Goal: Communication & Community: Connect with others

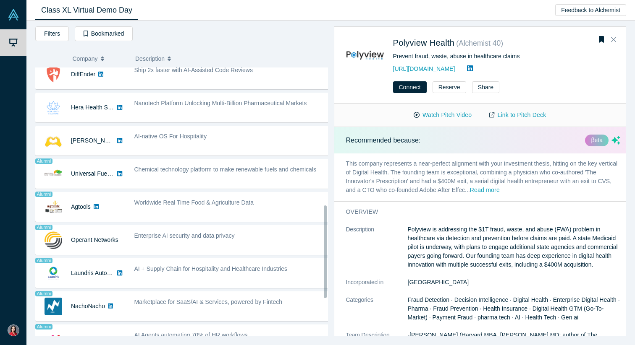
scroll to position [409, 0]
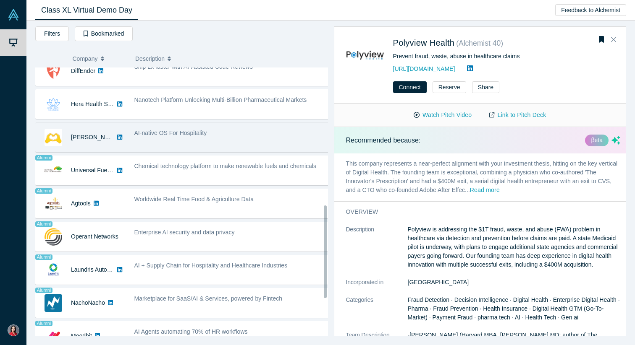
click at [118, 131] on div "[PERSON_NAME] AI" at bounding box center [81, 137] width 90 height 29
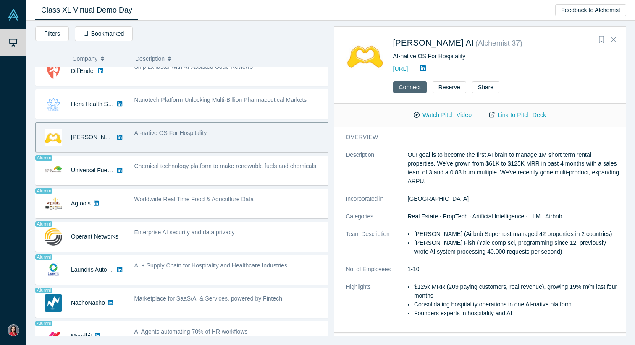
click at [407, 86] on button "Connect" at bounding box center [410, 87] width 34 height 12
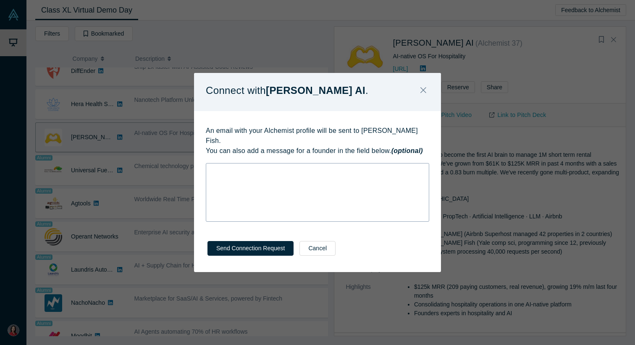
click at [309, 200] on div "rdw-wrapper" at bounding box center [317, 192] width 223 height 59
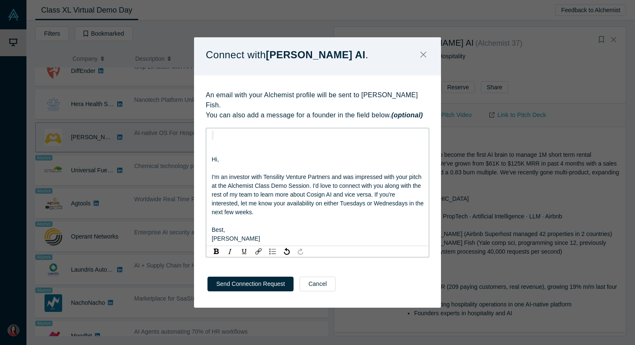
click at [210, 155] on div "Hi, I'm an investor with Tensility Venture Partners and was impressed with your…" at bounding box center [317, 187] width 223 height 118
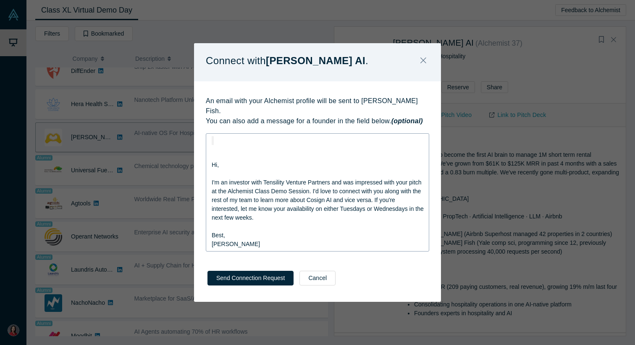
click at [210, 155] on div "Hi, I'm an investor with Tensility Venture Partners and was impressed with your…" at bounding box center [317, 192] width 223 height 118
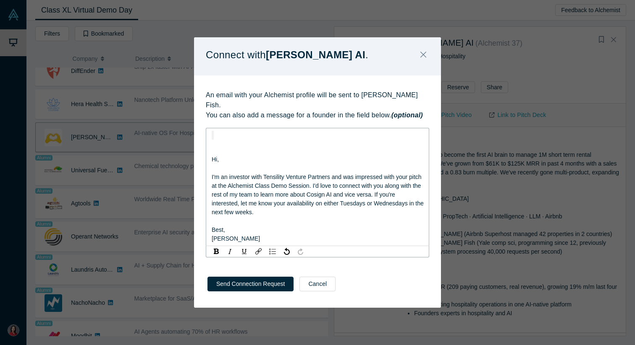
click at [213, 156] on span "Hi," at bounding box center [215, 159] width 7 height 7
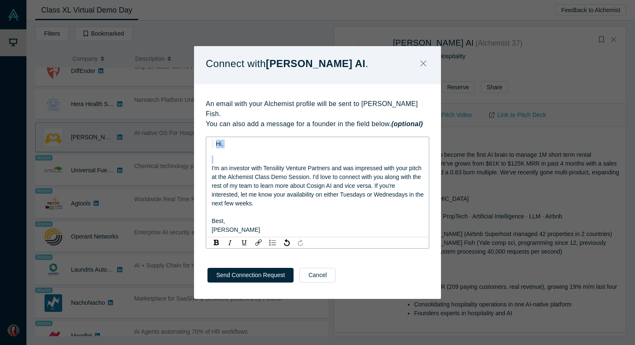
drag, startPoint x: 212, startPoint y: 164, endPoint x: 209, endPoint y: 131, distance: 32.4
click at [209, 137] on div "Hi, I'm an investor with Tensility Venture Partners and was impressed with your…" at bounding box center [317, 187] width 223 height 101
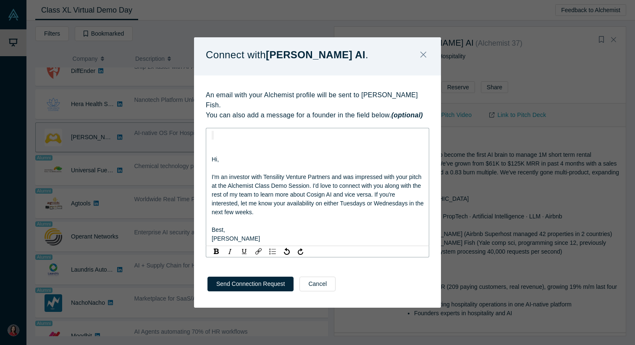
click at [215, 147] on div "rdw-editor" at bounding box center [318, 150] width 212 height 9
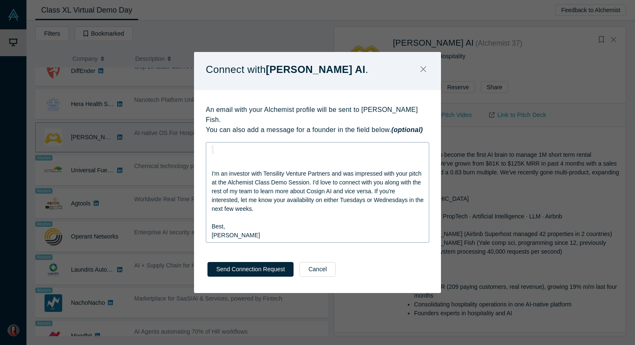
click at [210, 162] on div "I'm an investor with Tensility Venture Partners and was impressed with your pit…" at bounding box center [317, 192] width 223 height 101
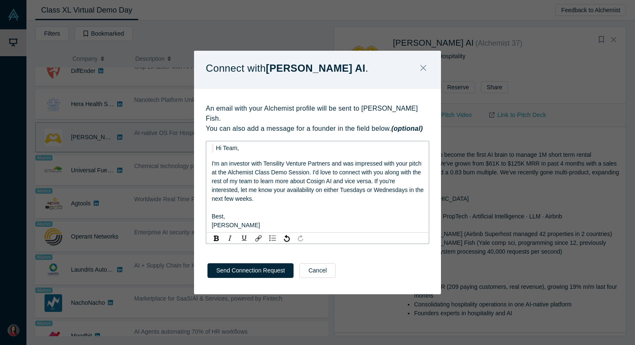
click at [266, 170] on span "I'm an investor with Tensility Venture Partners and was impressed with your pit…" at bounding box center [319, 181] width 214 height 42
click at [256, 160] on span "I'm an investor with Tensility Venture Partners and was impressed with your pit…" at bounding box center [319, 181] width 214 height 42
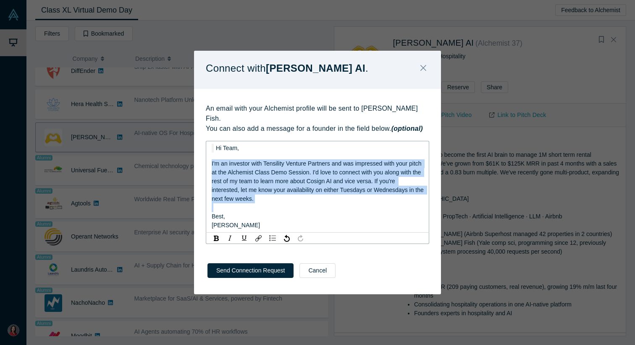
click at [256, 160] on span "I'm an investor with Tensility Venture Partners and was impressed with your pit…" at bounding box center [319, 181] width 214 height 42
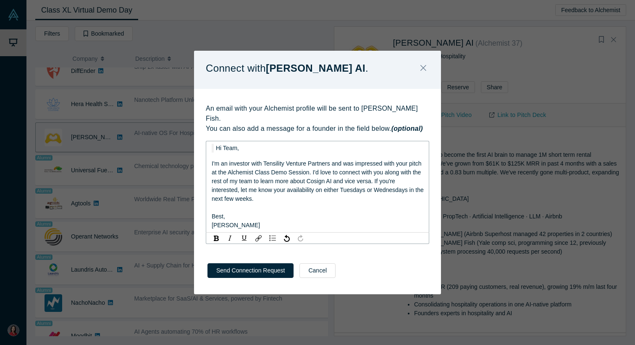
click at [256, 160] on span "I'm an investor with Tensility Venture Partners and was impressed with your pit…" at bounding box center [319, 181] width 214 height 42
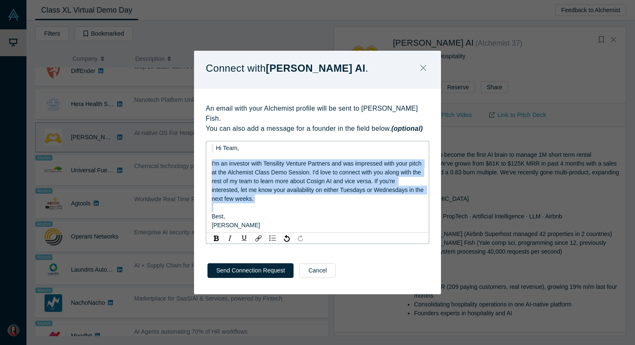
click at [262, 169] on span "I'm an investor with Tensility Venture Partners and was impressed with your pit…" at bounding box center [319, 181] width 214 height 42
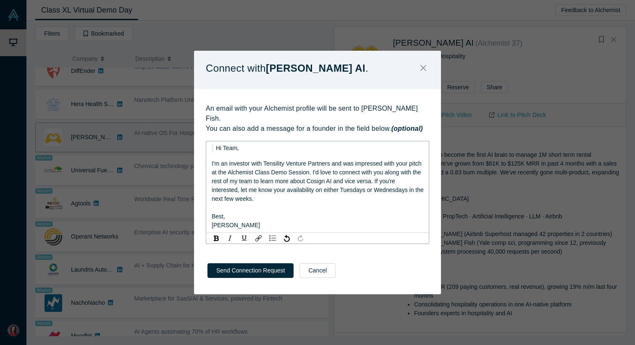
click at [262, 169] on span "I'm an investor with Tensility Venture Partners and was impressed with your pit…" at bounding box center [319, 181] width 214 height 42
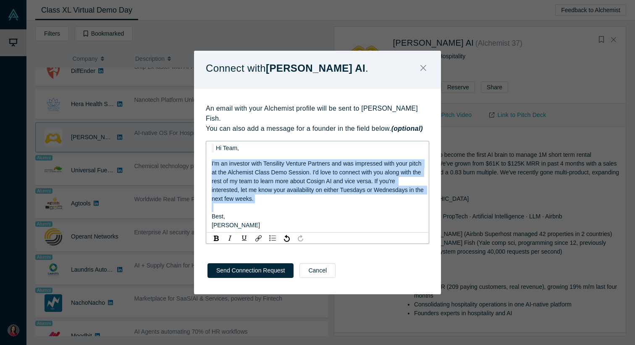
click at [262, 169] on span "I'm an investor with Tensility Venture Partners and was impressed with your pit…" at bounding box center [319, 181] width 214 height 42
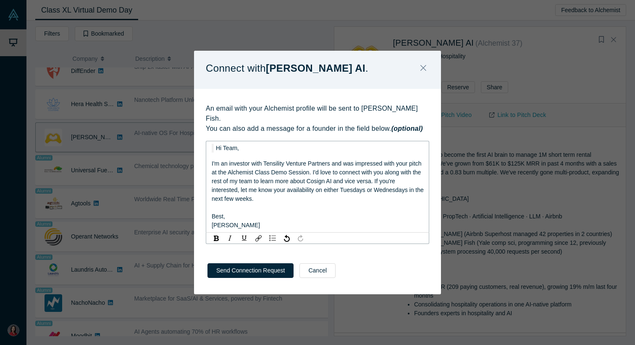
click at [262, 169] on span "I'm an investor with Tensility Venture Partners and was impressed with your pit…" at bounding box center [319, 181] width 214 height 42
click at [345, 181] on div "I'm an investor with Tensility Venture Partners and was impressed with your pit…" at bounding box center [318, 181] width 212 height 44
click at [328, 180] on span "I'm an investor with Tensility Venture Partners and was impressed with your pit…" at bounding box center [319, 181] width 214 height 42
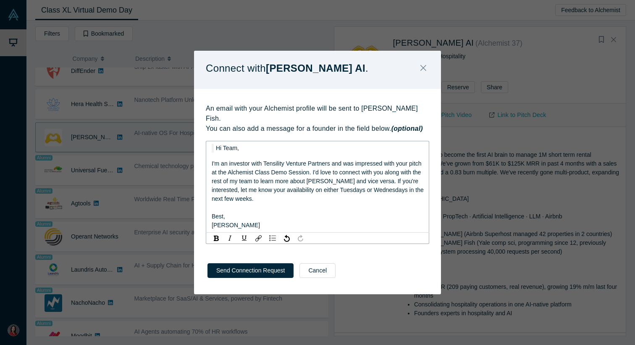
click at [315, 192] on div "I'm an investor with Tensility Venture Partners and was impressed with your pit…" at bounding box center [318, 181] width 212 height 44
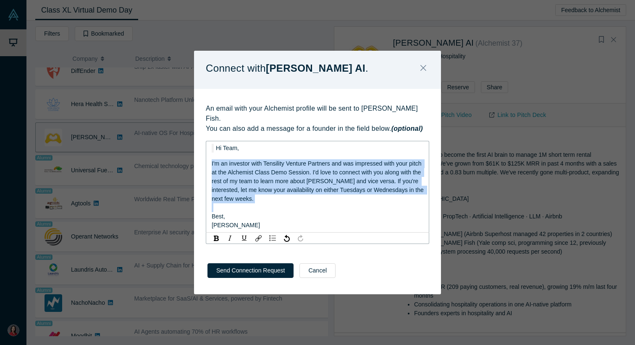
click at [315, 192] on div "I'm an investor with Tensility Venture Partners and was impressed with your pit…" at bounding box center [318, 181] width 212 height 44
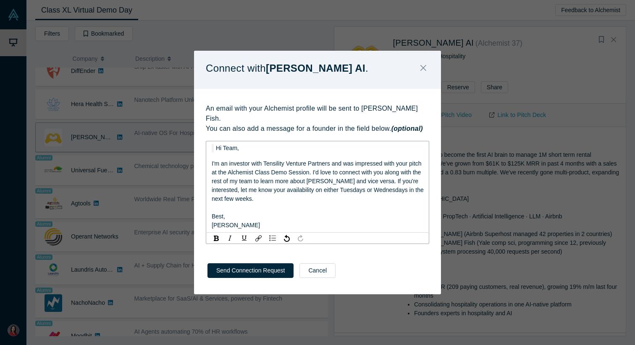
click at [315, 192] on div "I'm an investor with Tensility Venture Partners and was impressed with your pit…" at bounding box center [318, 181] width 212 height 44
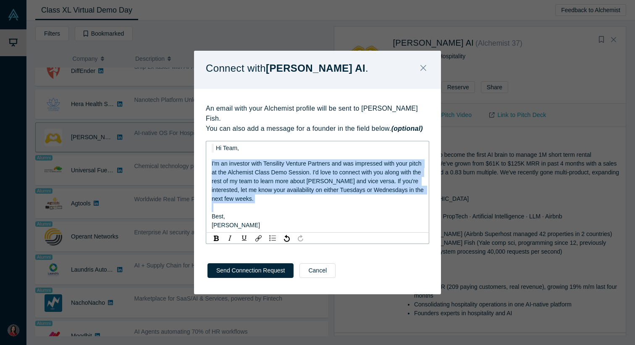
click at [315, 192] on div "I'm an investor with Tensility Venture Partners and was impressed with your pit…" at bounding box center [318, 181] width 212 height 44
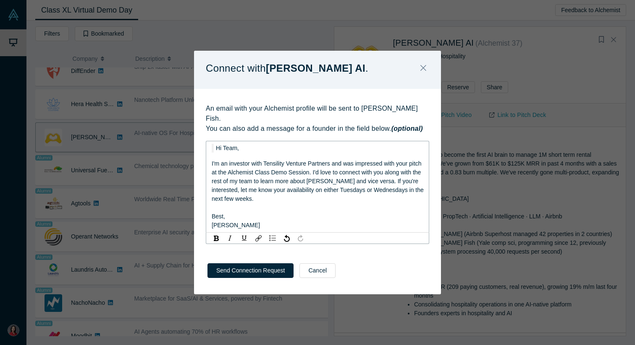
click at [315, 192] on div "I'm an investor with Tensility Venture Partners and was impressed with your pit…" at bounding box center [318, 181] width 212 height 44
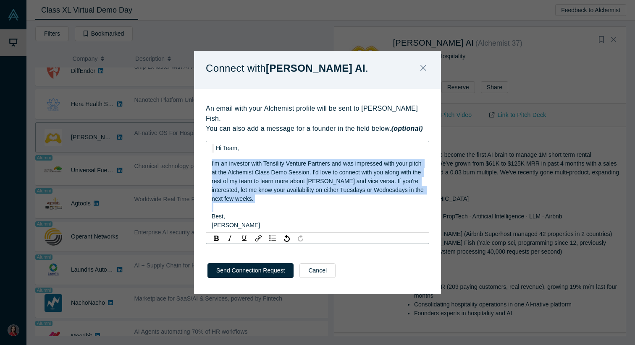
click at [290, 197] on div "I'm an investor with Tensility Venture Partners and was impressed with your pit…" at bounding box center [318, 181] width 212 height 44
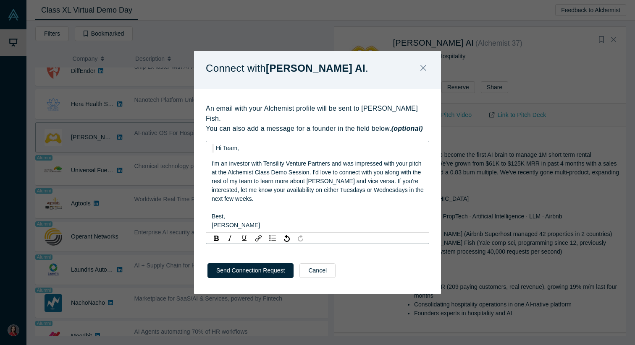
click at [228, 145] on span "Hi Team," at bounding box center [227, 148] width 23 height 7
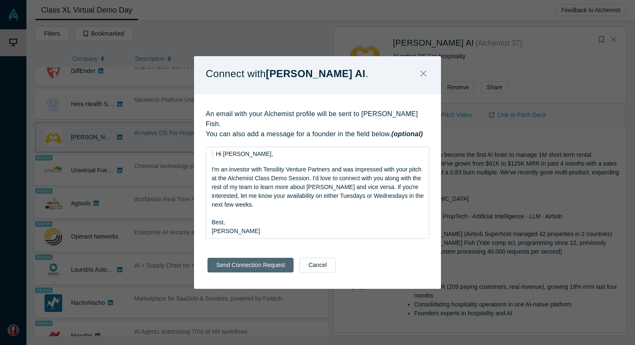
click at [244, 266] on button "Send Connection Request" at bounding box center [250, 265] width 86 height 15
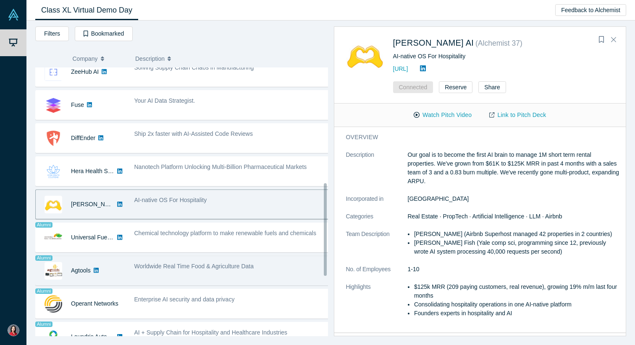
scroll to position [340, 0]
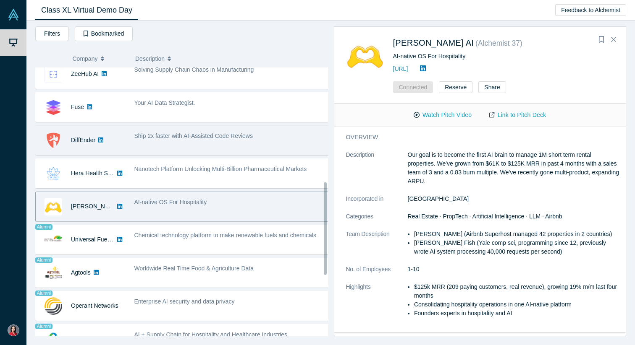
click at [147, 146] on div "Ship 2x faster with AI-Assisted Code Reviews" at bounding box center [232, 140] width 204 height 26
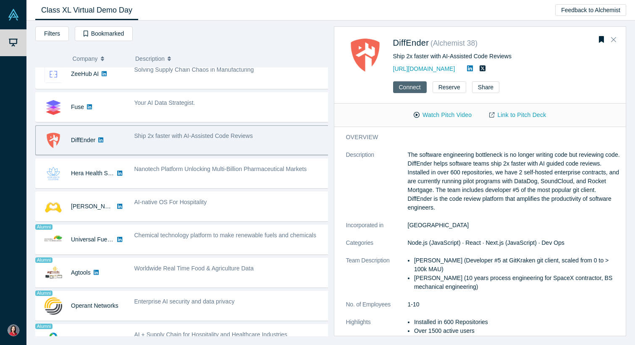
click at [413, 87] on button "Connect" at bounding box center [410, 87] width 34 height 12
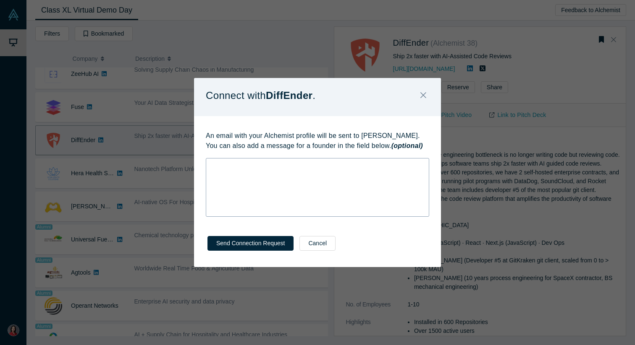
click at [235, 190] on div "rdw-wrapper" at bounding box center [317, 187] width 223 height 59
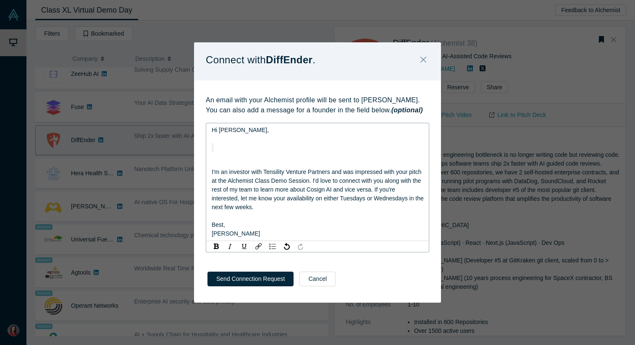
click at [212, 172] on span "I'm an investor with Tensility Venture Partners and was impressed with your pit…" at bounding box center [319, 190] width 214 height 42
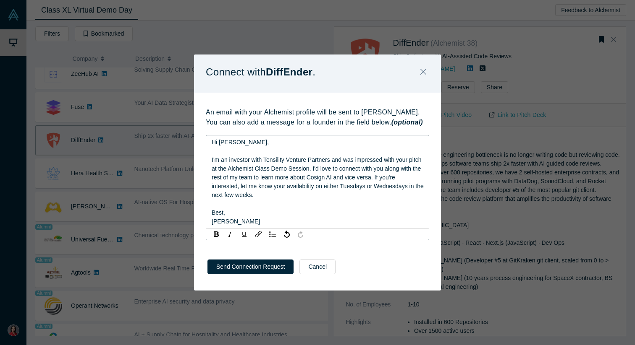
click at [253, 182] on div "I'm an investor with Tensility Venture Partners and was impressed with your pit…" at bounding box center [318, 178] width 212 height 44
click at [321, 177] on span "I'm an investor with Tensility Venture Partners and was impressed with your pit…" at bounding box center [319, 178] width 214 height 42
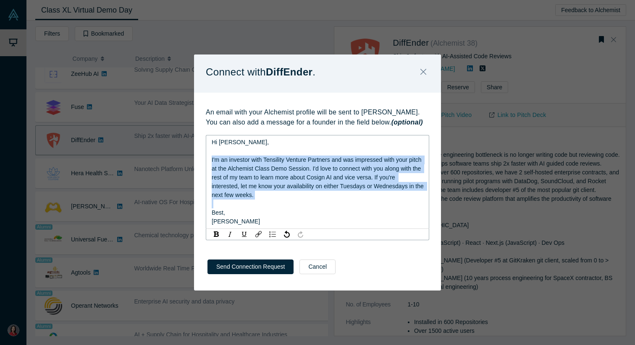
click at [317, 178] on span "I'm an investor with Tensility Venture Partners and was impressed with your pit…" at bounding box center [319, 178] width 214 height 42
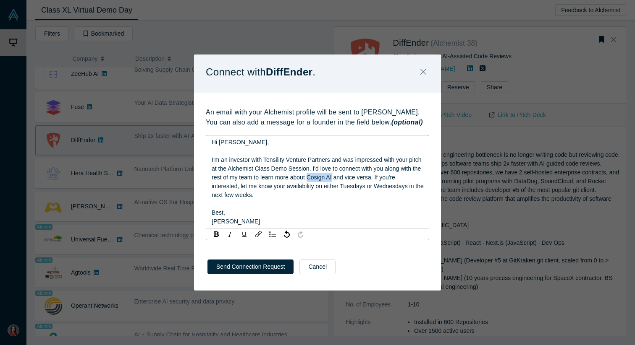
drag, startPoint x: 317, startPoint y: 178, endPoint x: 341, endPoint y: 178, distance: 23.9
click at [341, 178] on span "I'm an investor with Tensility Venture Partners and was impressed with your pit…" at bounding box center [319, 178] width 214 height 42
click at [316, 191] on div "I'm an investor with Tensility Venture Partners and was impressed with your pit…" at bounding box center [318, 178] width 212 height 44
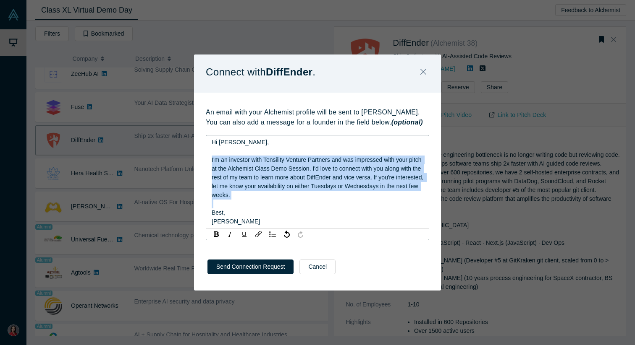
click at [316, 191] on div "I'm an investor with Tensility Venture Partners and was impressed with your pit…" at bounding box center [318, 178] width 212 height 44
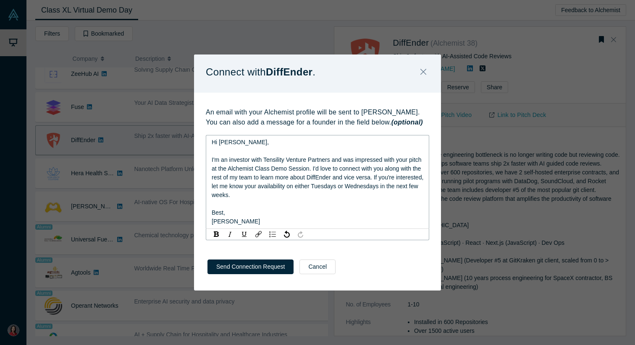
click at [316, 191] on div "I'm an investor with Tensility Venture Partners and was impressed with your pit…" at bounding box center [318, 178] width 212 height 44
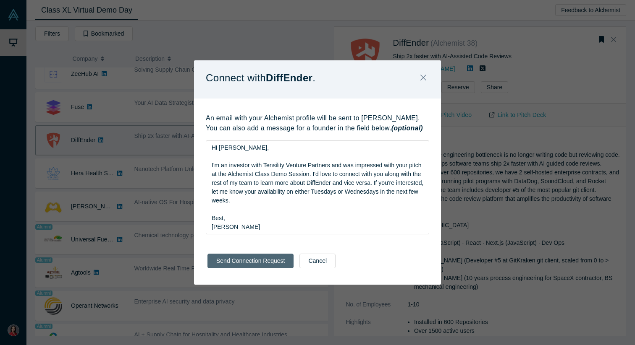
click at [263, 264] on button "Send Connection Request" at bounding box center [250, 261] width 86 height 15
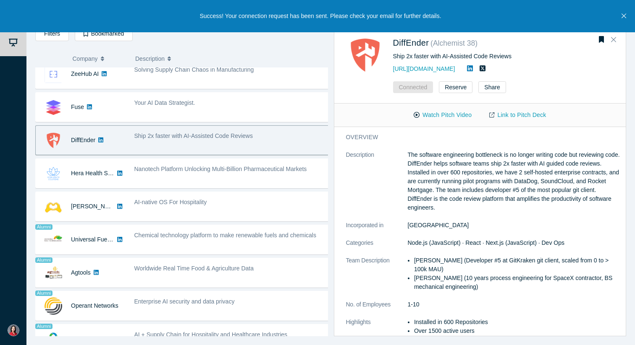
scroll to position [61, 0]
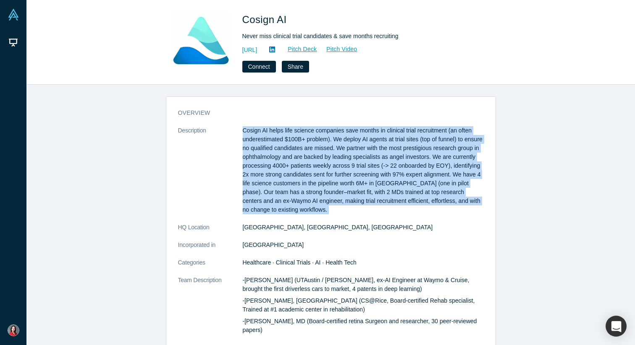
click at [341, 156] on p "Cosign AI helps life science companies save months in clinical trial recruitmen…" at bounding box center [363, 170] width 241 height 88
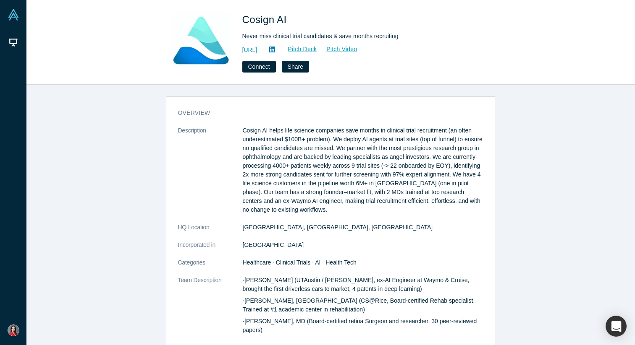
click at [341, 156] on p "Cosign AI helps life science companies save months in clinical trial recruitmen…" at bounding box center [363, 170] width 241 height 88
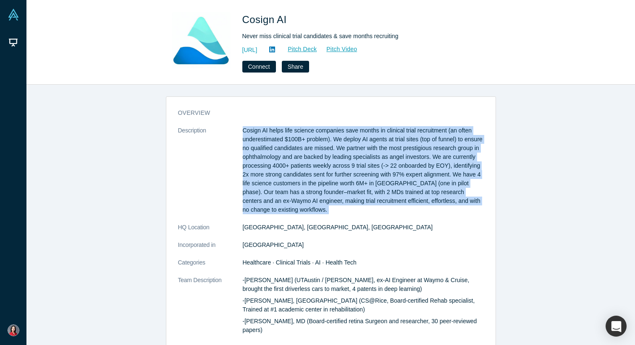
click at [341, 156] on p "Cosign AI helps life science companies save months in clinical trial recruitmen…" at bounding box center [363, 170] width 241 height 88
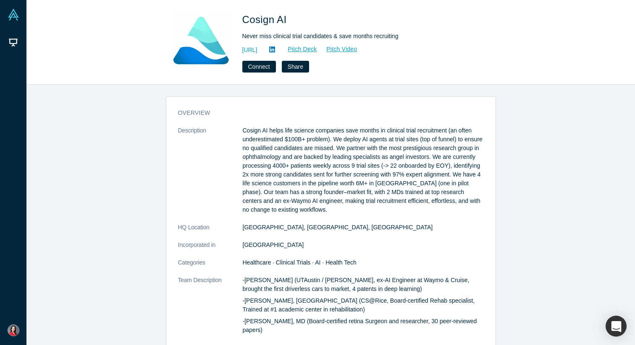
click at [341, 156] on p "Cosign AI helps life science companies save months in clinical trial recruitmen…" at bounding box center [363, 170] width 241 height 88
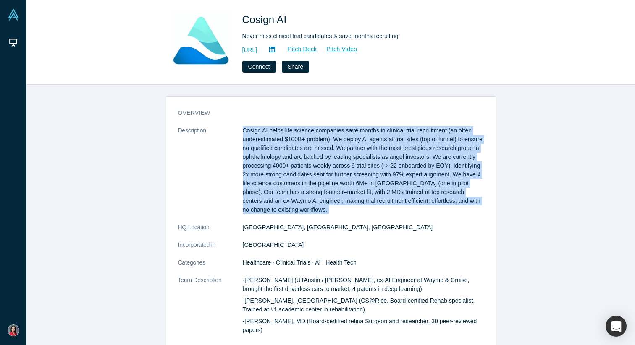
click at [341, 156] on p "Cosign AI helps life science companies save months in clinical trial recruitmen…" at bounding box center [363, 170] width 241 height 88
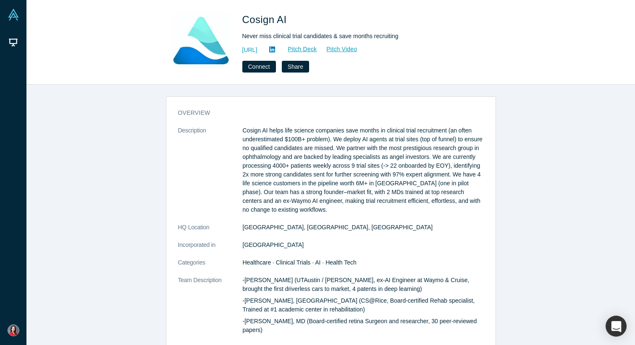
click at [341, 156] on p "Cosign AI helps life science companies save months in clinical trial recruitmen…" at bounding box center [363, 170] width 241 height 88
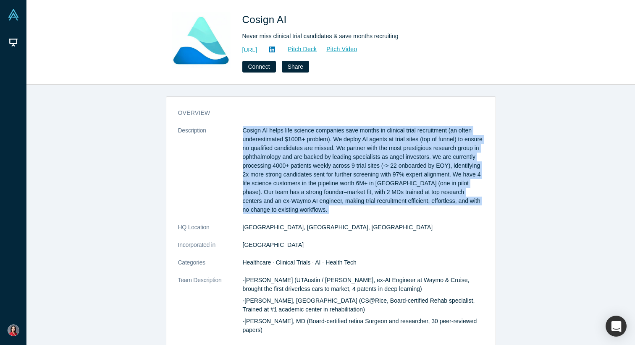
click at [341, 156] on p "Cosign AI helps life science companies save months in clinical trial recruitmen…" at bounding box center [363, 170] width 241 height 88
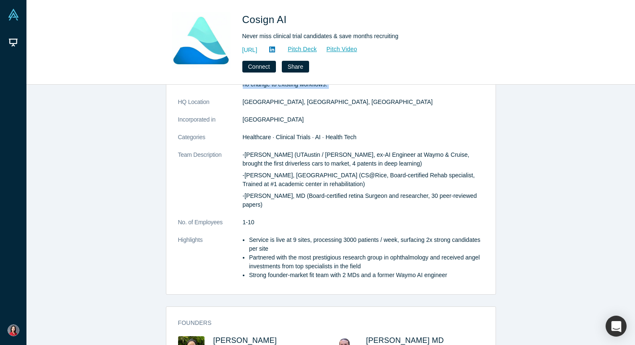
scroll to position [146, 0]
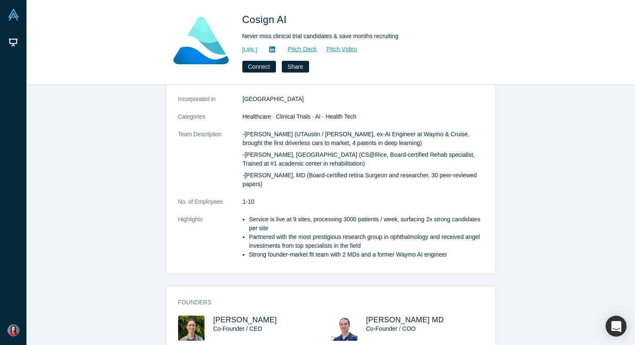
click at [333, 142] on p "-Will Xie (UTAustin / Rice, ex-AI Engineer at Waymo & Cruise, brought the first…" at bounding box center [363, 139] width 241 height 18
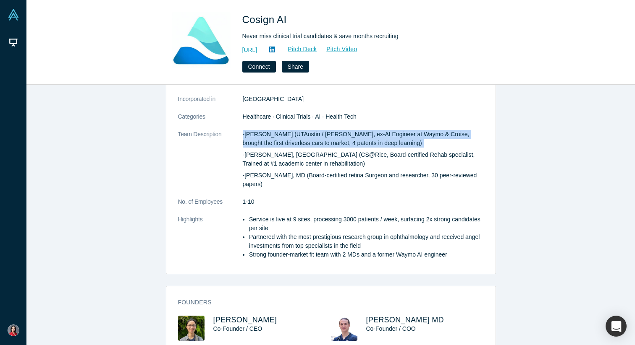
click at [332, 154] on p "-Riya Fukui, MD (CS@Rice, Board-certified Rehab specialist, Trained at #1 acade…" at bounding box center [363, 160] width 241 height 18
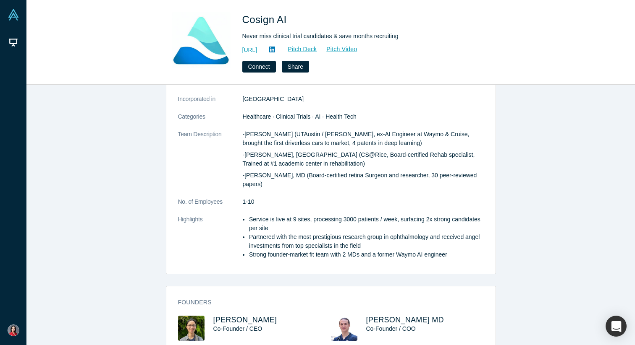
click at [332, 154] on p "-Riya Fukui, MD (CS@Rice, Board-certified Rehab specialist, Trained at #1 acade…" at bounding box center [363, 160] width 241 height 18
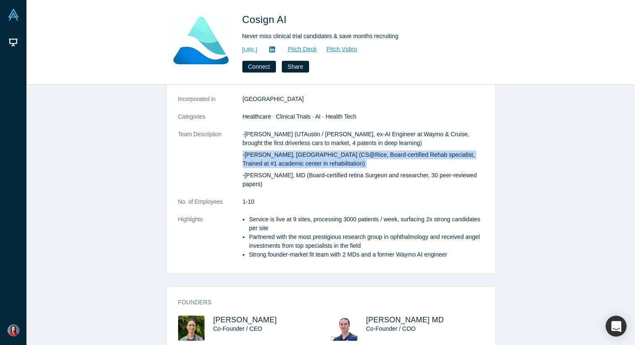
click at [326, 174] on p "-Louie Cai, MD (Board-certified retina Surgeon and researcher, 30 peer-reviewed…" at bounding box center [363, 180] width 241 height 18
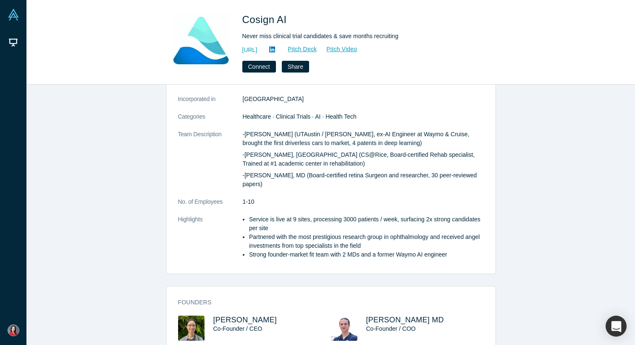
click at [326, 174] on p "-Louie Cai, MD (Board-certified retina Surgeon and researcher, 30 peer-reviewed…" at bounding box center [363, 180] width 241 height 18
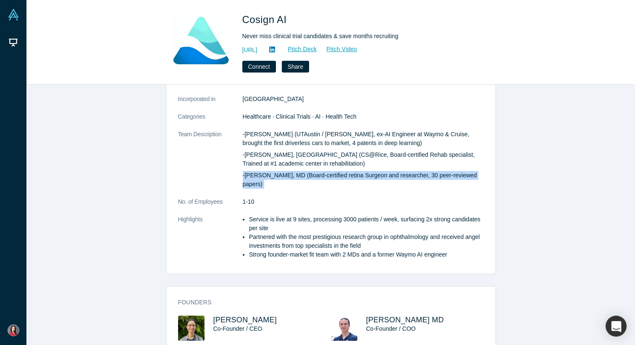
click at [326, 174] on p "-Louie Cai, MD (Board-certified retina Surgeon and researcher, 30 peer-reviewed…" at bounding box center [363, 180] width 241 height 18
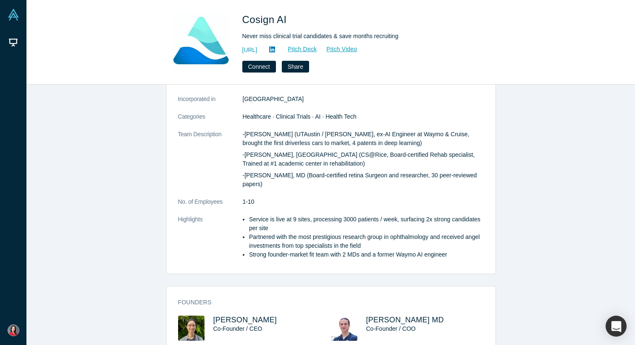
click at [326, 174] on p "-Louie Cai, MD (Board-certified retina Surgeon and researcher, 30 peer-reviewed…" at bounding box center [363, 180] width 241 height 18
click at [310, 233] on li "Partnered with the most prestigious research group in ophthalmology and receive…" at bounding box center [366, 242] width 235 height 18
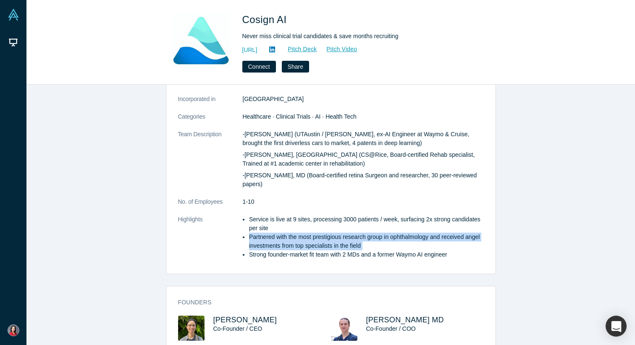
click at [310, 233] on li "Partnered with the most prestigious research group in ophthalmology and receive…" at bounding box center [366, 242] width 235 height 18
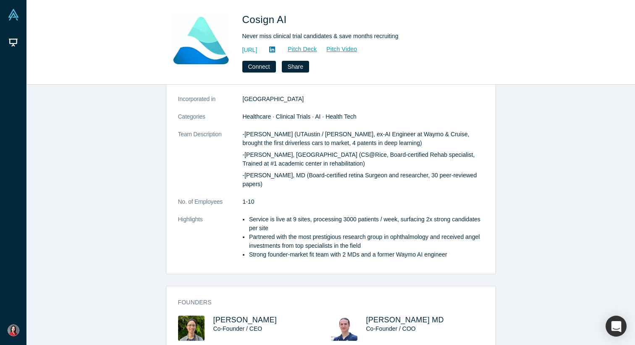
click at [310, 233] on li "Partnered with the most prestigious research group in ophthalmology and receive…" at bounding box center [366, 242] width 235 height 18
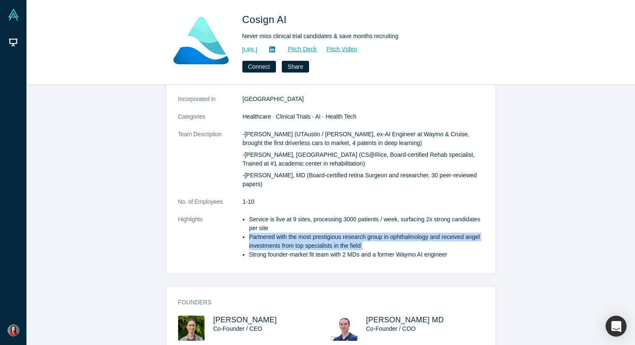
click at [310, 233] on li "Partnered with the most prestigious research group in ophthalmology and receive…" at bounding box center [366, 242] width 235 height 18
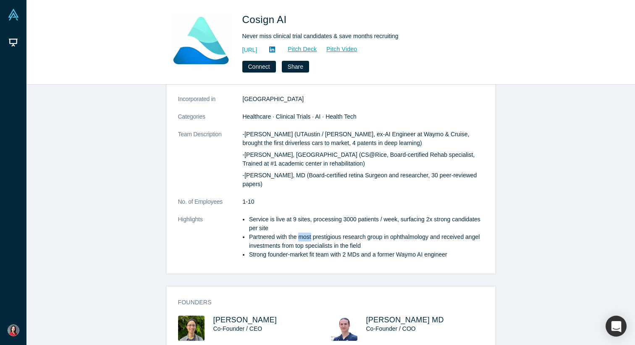
click at [310, 233] on li "Partnered with the most prestigious research group in ophthalmology and receive…" at bounding box center [366, 242] width 235 height 18
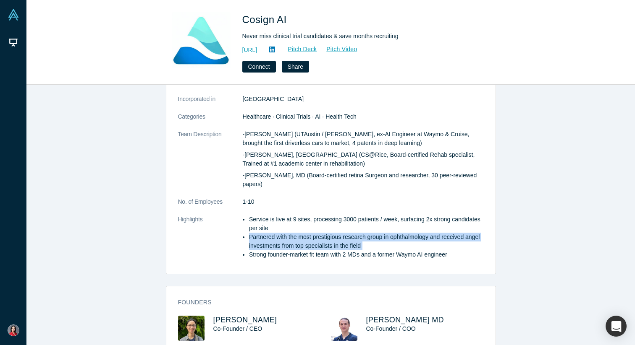
click at [309, 215] on li "Service is live at 9 sites, processing 3000 patients / week, surfacing 2x stron…" at bounding box center [366, 224] width 235 height 18
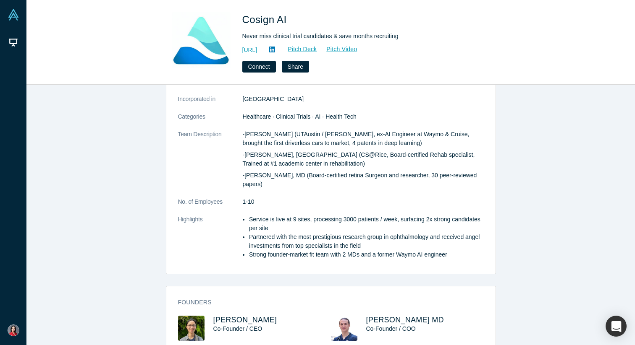
click at [309, 215] on li "Service is live at 9 sites, processing 3000 patients / week, surfacing 2x stron…" at bounding box center [366, 224] width 235 height 18
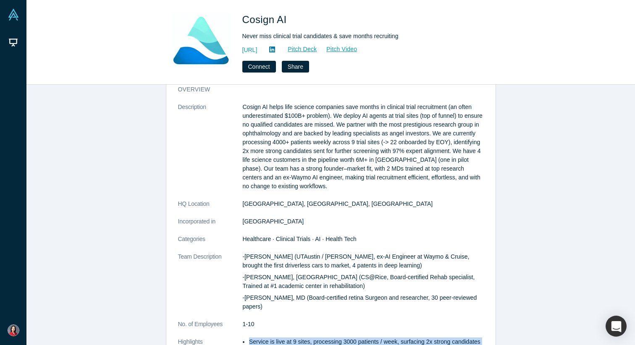
scroll to position [0, 0]
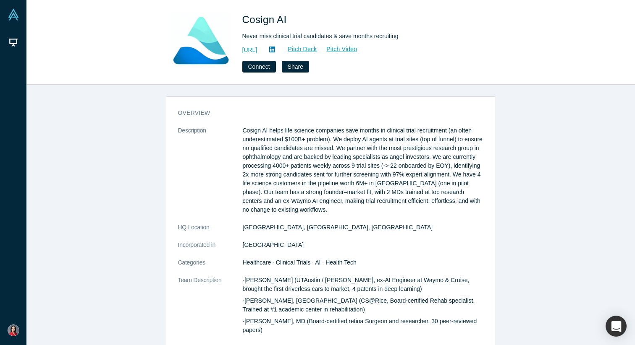
click at [319, 171] on p "Cosign AI helps life science companies save months in clinical trial recruitmen…" at bounding box center [363, 170] width 241 height 88
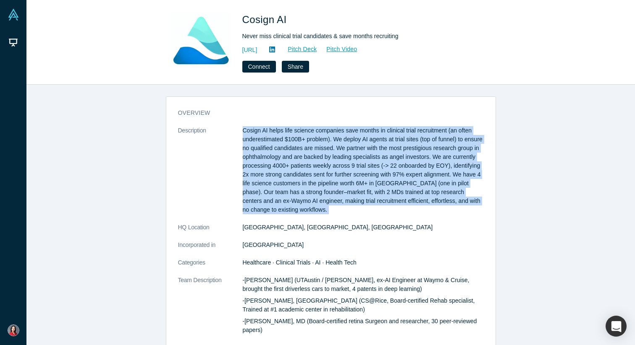
click at [319, 171] on p "Cosign AI helps life science companies save months in clinical trial recruitmen…" at bounding box center [363, 170] width 241 height 88
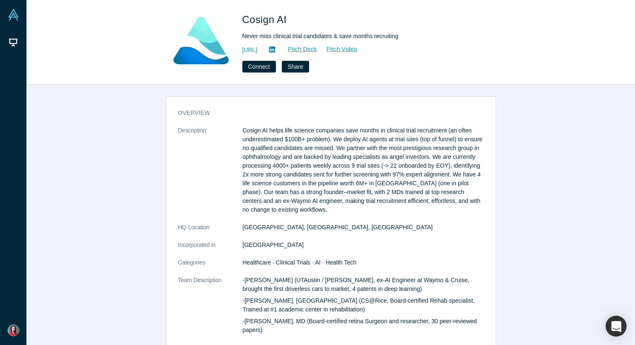
click at [319, 171] on p "Cosign AI helps life science companies save months in clinical trial recruitmen…" at bounding box center [363, 170] width 241 height 88
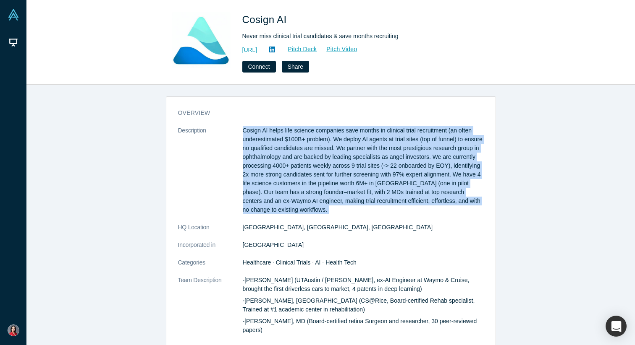
click at [319, 171] on p "Cosign AI helps life science companies save months in clinical trial recruitmen…" at bounding box center [363, 170] width 241 height 88
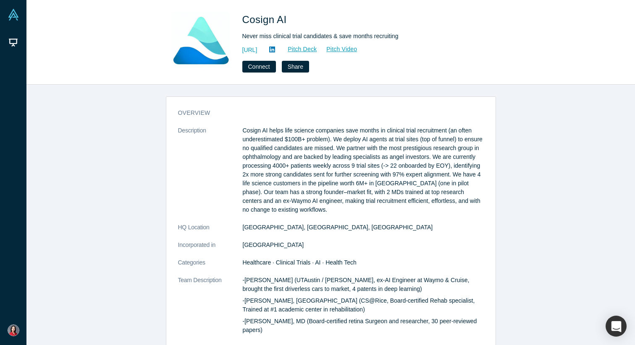
click at [319, 171] on p "Cosign AI helps life science companies save months in clinical trial recruitmen…" at bounding box center [363, 170] width 241 height 88
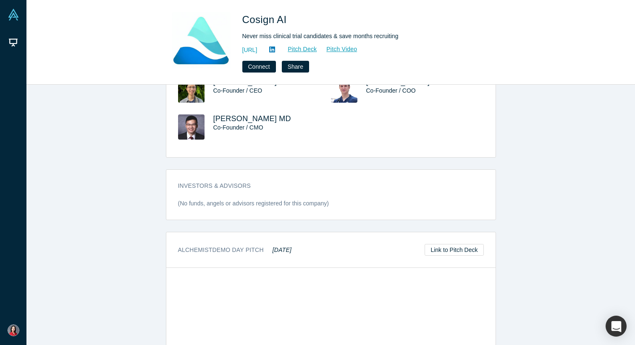
scroll to position [496, 0]
